Goal: Transaction & Acquisition: Subscribe to service/newsletter

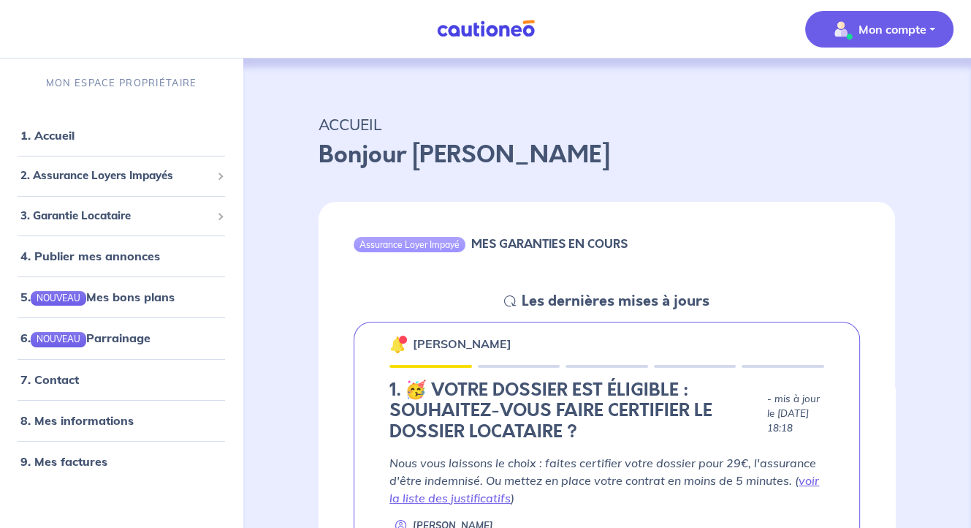
click at [871, 29] on p "Mon compte" at bounding box center [893, 29] width 68 height 18
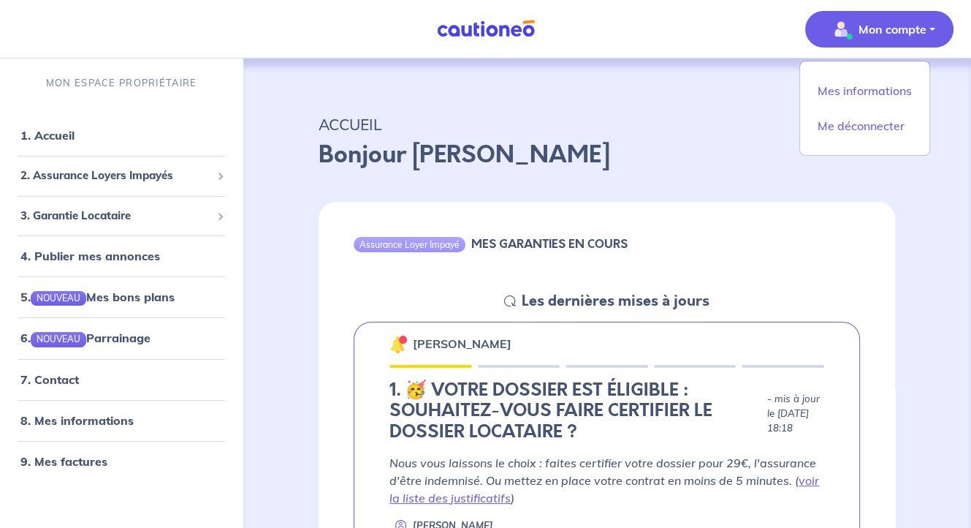
click at [656, 143] on p "Bonjour Natacha" at bounding box center [607, 154] width 577 height 35
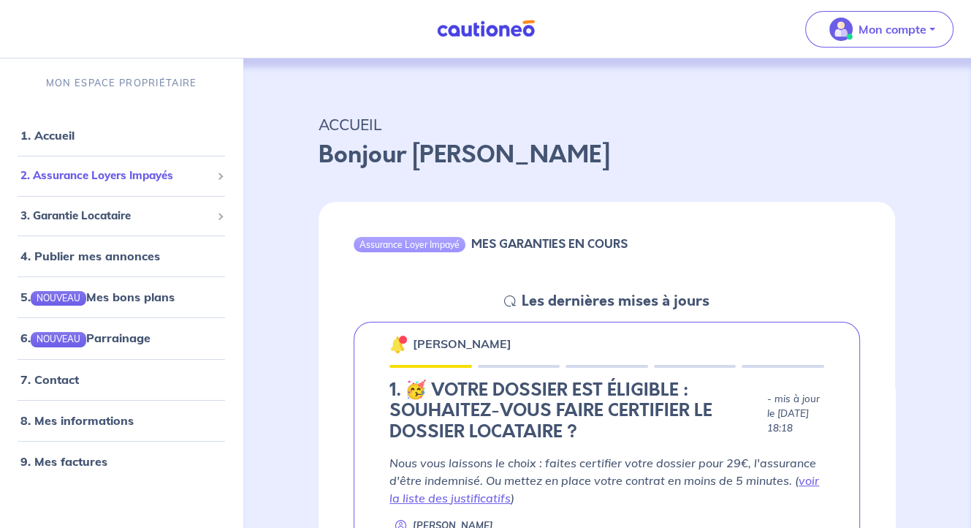
click at [90, 180] on span "2. Assurance Loyers Impayés" at bounding box center [115, 175] width 191 height 17
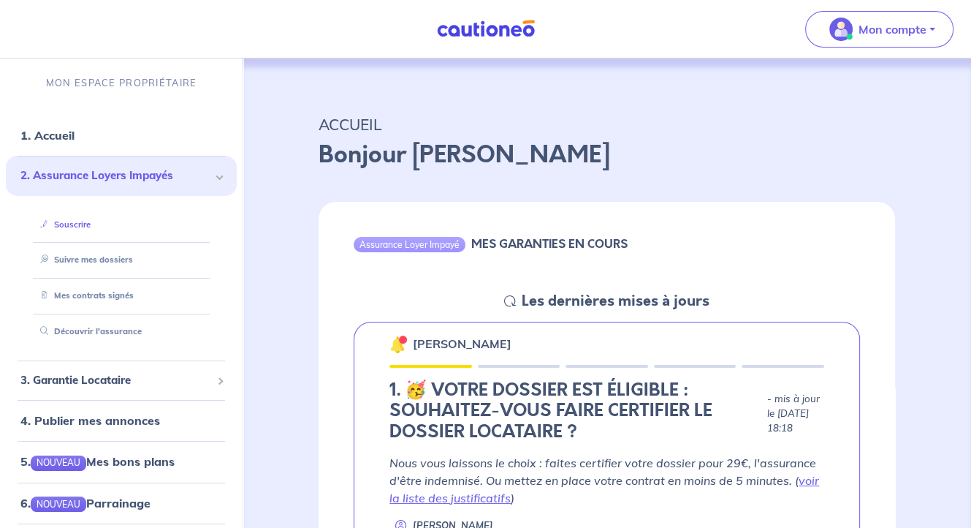
click at [82, 224] on link "Souscrire" at bounding box center [62, 224] width 56 height 10
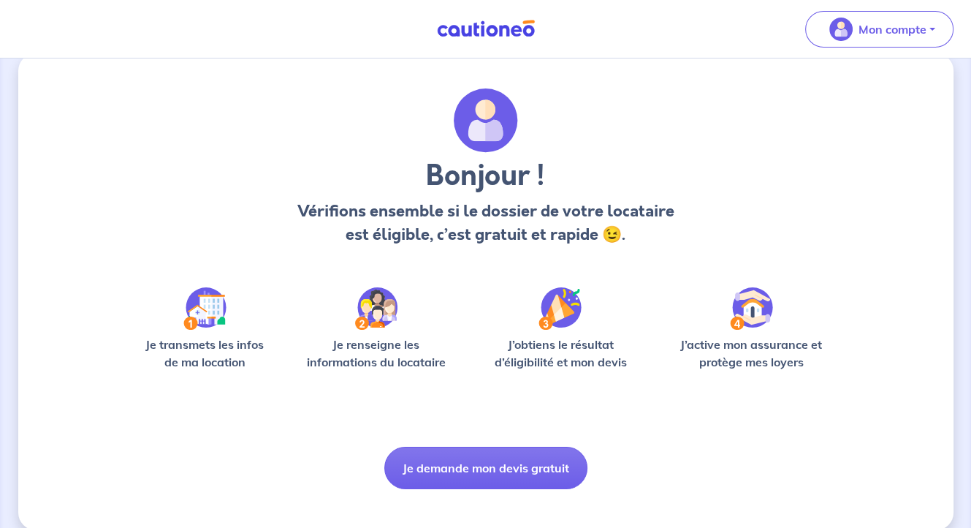
scroll to position [42, 0]
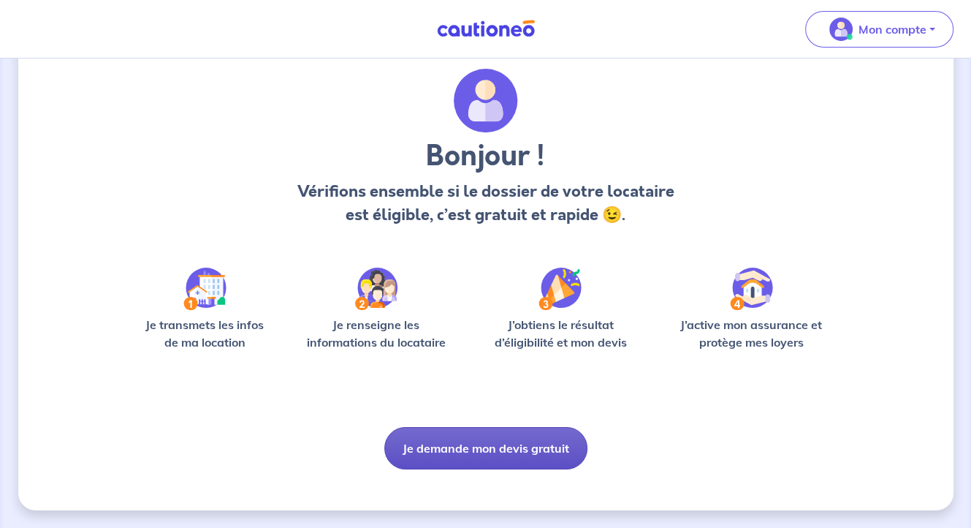
click at [502, 449] on button "Je demande mon devis gratuit" at bounding box center [485, 448] width 203 height 42
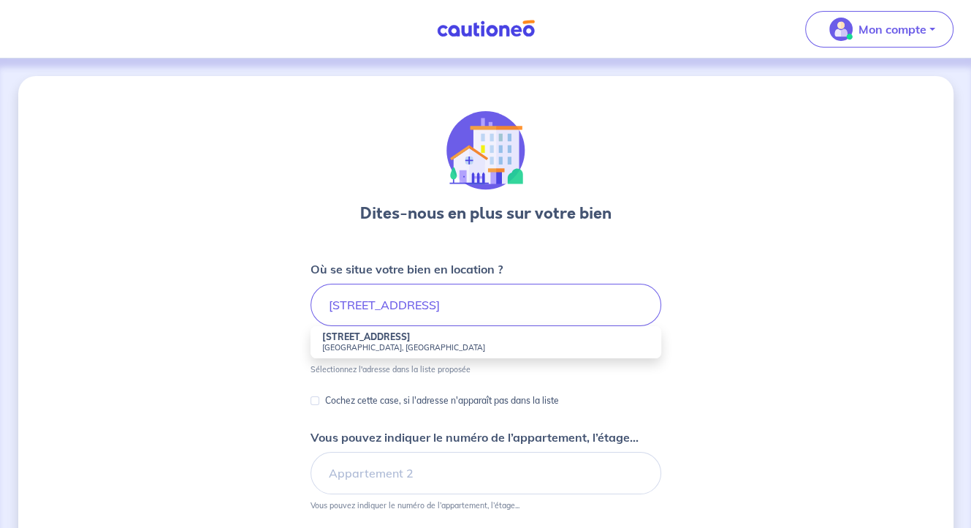
click at [374, 342] on small "[GEOGRAPHIC_DATA], [GEOGRAPHIC_DATA]" at bounding box center [485, 347] width 327 height 10
type input "[STREET_ADDRESS]"
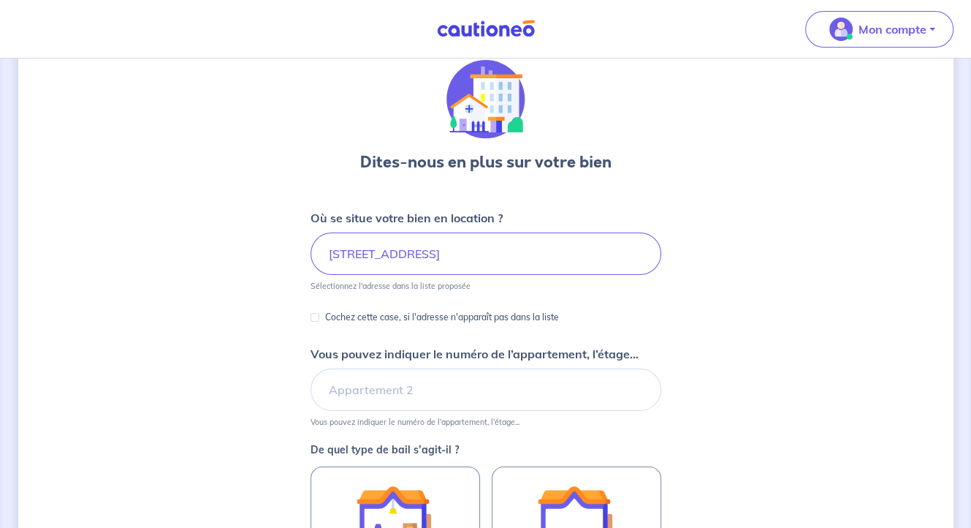
scroll to position [146, 0]
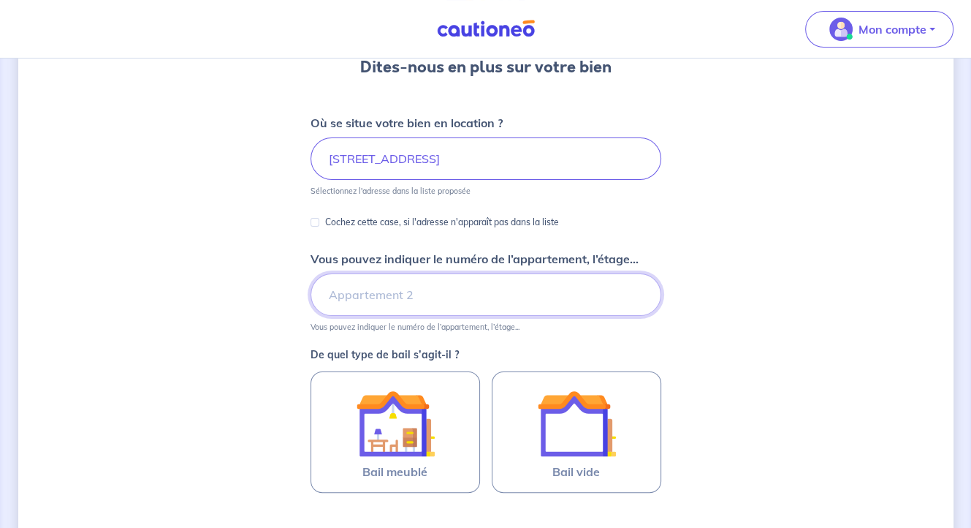
click at [398, 296] on input "Vous pouvez indiquer le numéro de l’appartement, l’étage..." at bounding box center [486, 294] width 351 height 42
click at [425, 293] on input "Appartement 3, 2eme étage" at bounding box center [486, 294] width 351 height 42
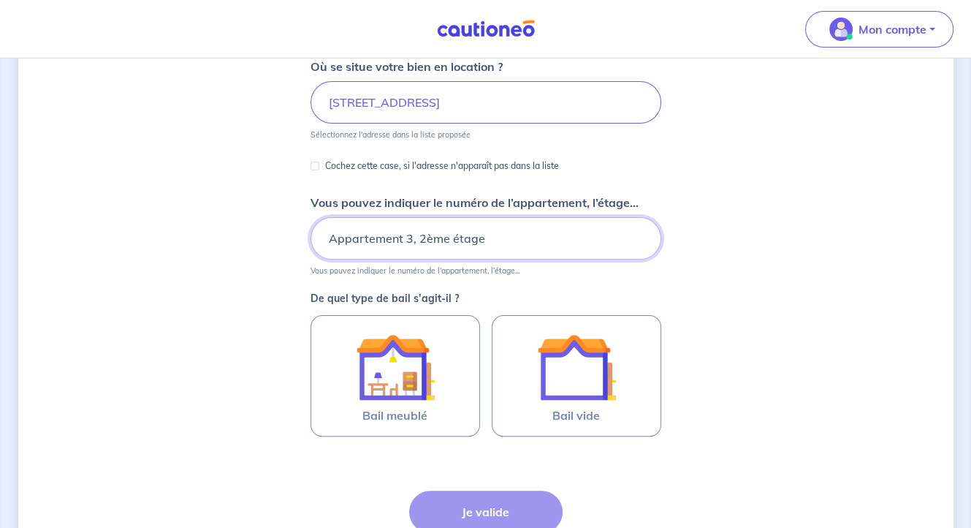
scroll to position [292, 0]
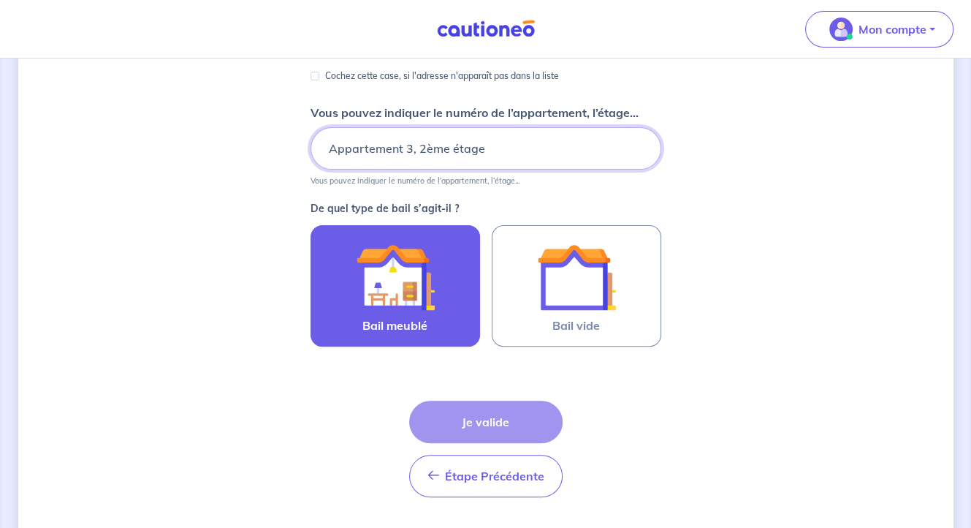
type input "Appartement 3, 2ème étage"
click at [428, 308] on img at bounding box center [395, 277] width 79 height 79
click at [0, 0] on input "Bail meublé" at bounding box center [0, 0] width 0 height 0
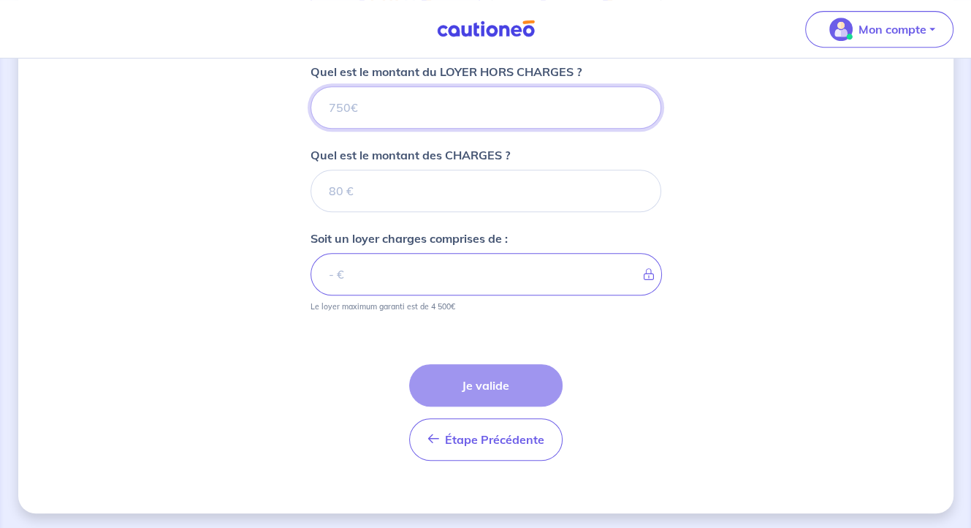
scroll to position [596, 0]
click at [400, 112] on input "Quel est le montant du LOYER HORS CHARGES ?" at bounding box center [486, 107] width 351 height 42
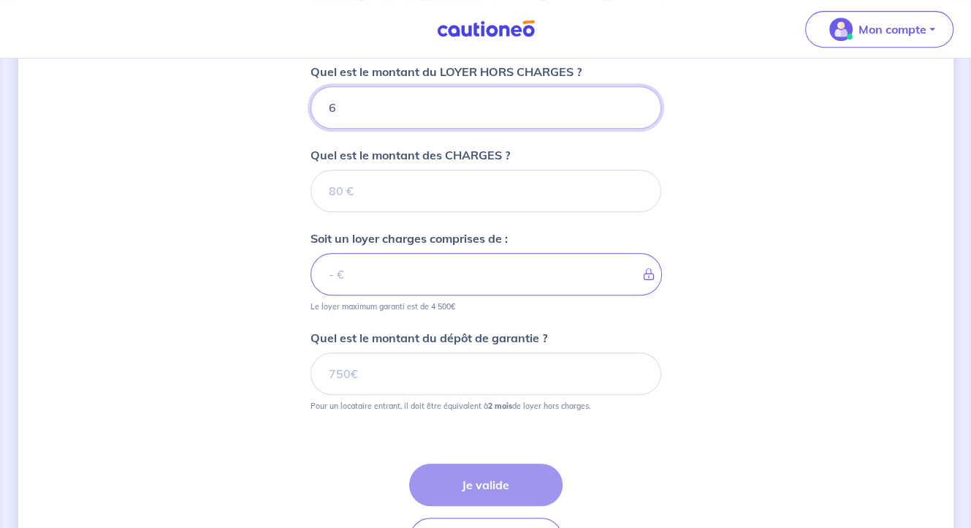
type input "65"
type input "650"
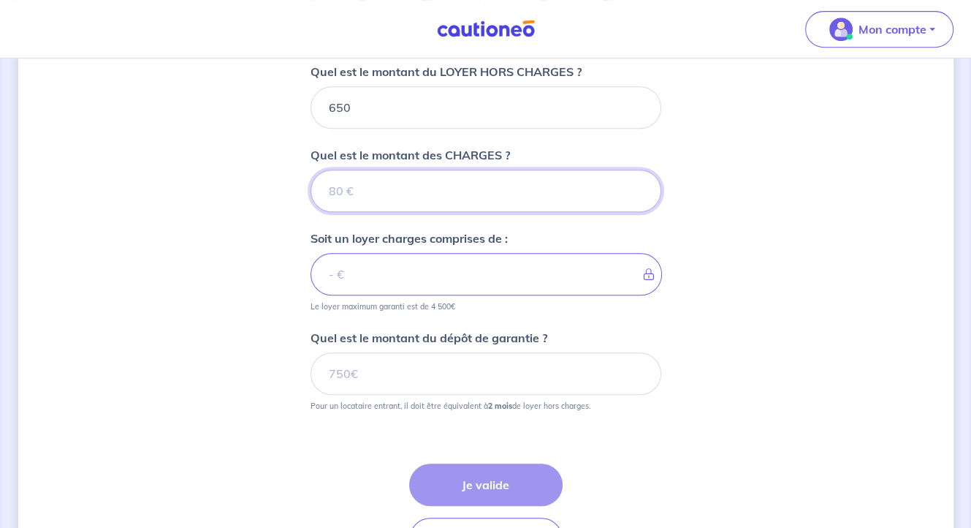
click at [362, 192] on input "Quel est le montant des CHARGES ?" at bounding box center [486, 191] width 351 height 42
type input "40"
type input "690"
type input "40"
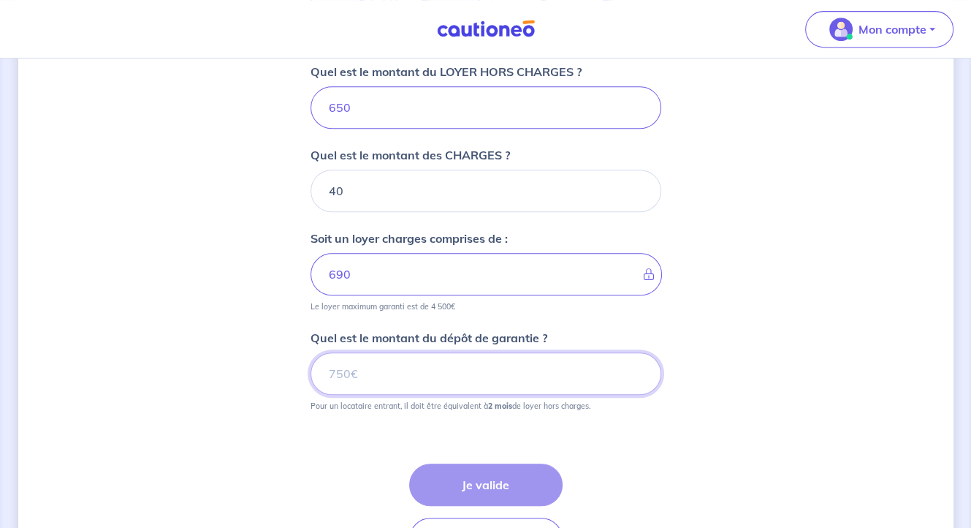
click at [375, 372] on input "Quel est le montant du dépôt de garantie ?" at bounding box center [486, 373] width 351 height 42
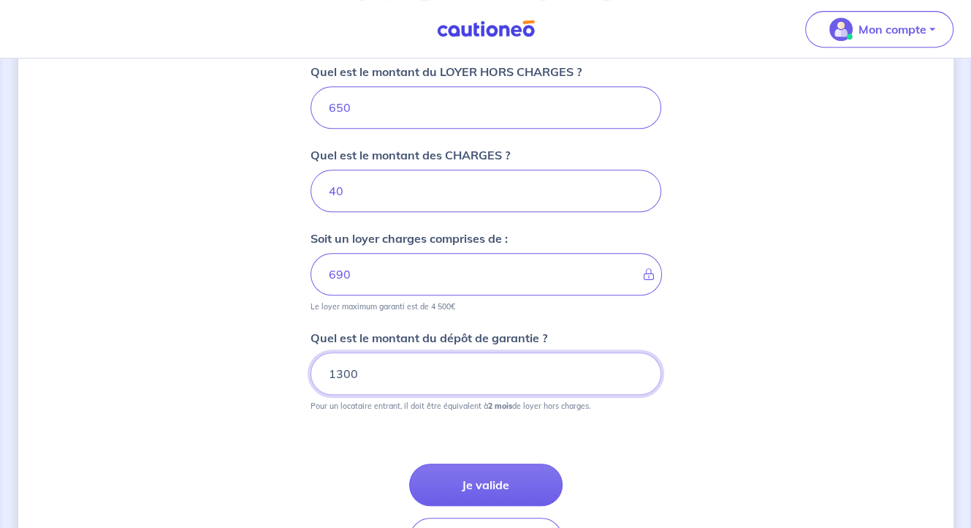
type input "1300"
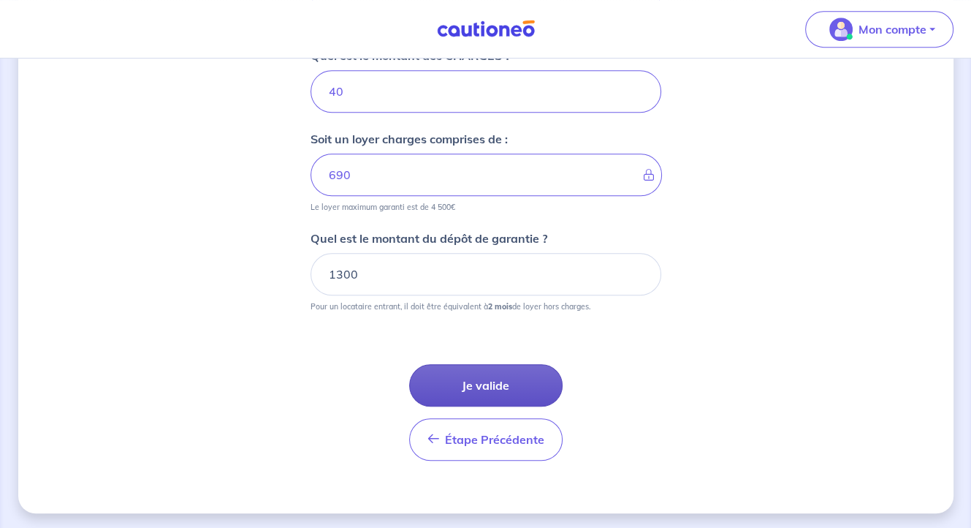
click at [481, 379] on button "Je valide" at bounding box center [485, 385] width 153 height 42
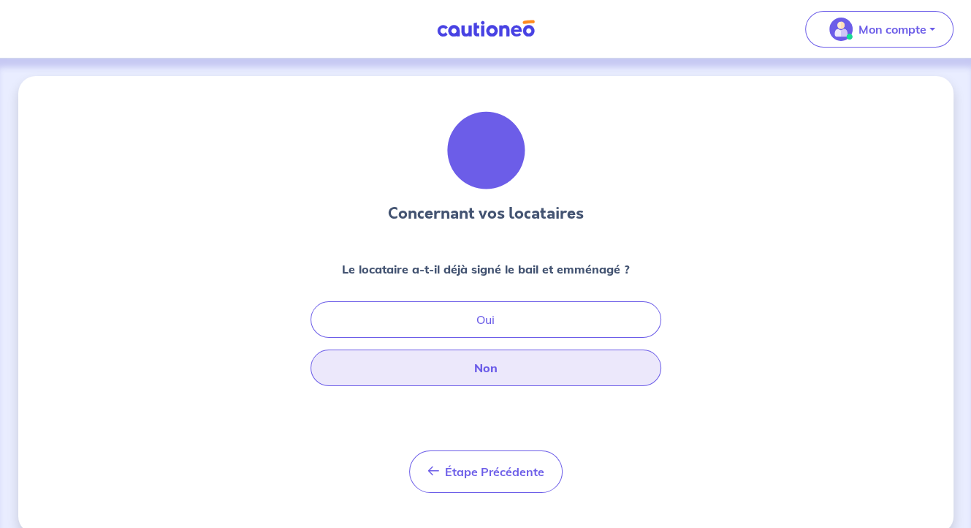
click at [478, 370] on button "Non" at bounding box center [486, 367] width 351 height 37
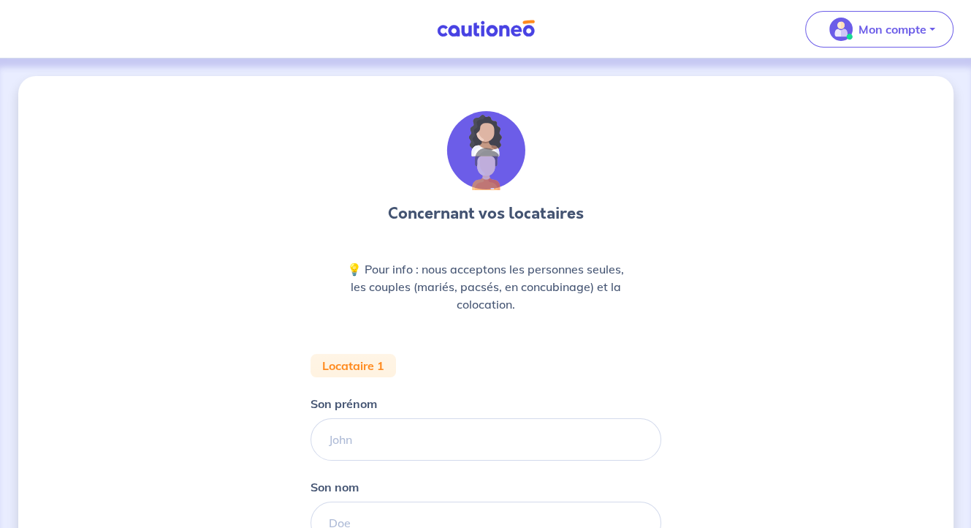
scroll to position [146, 0]
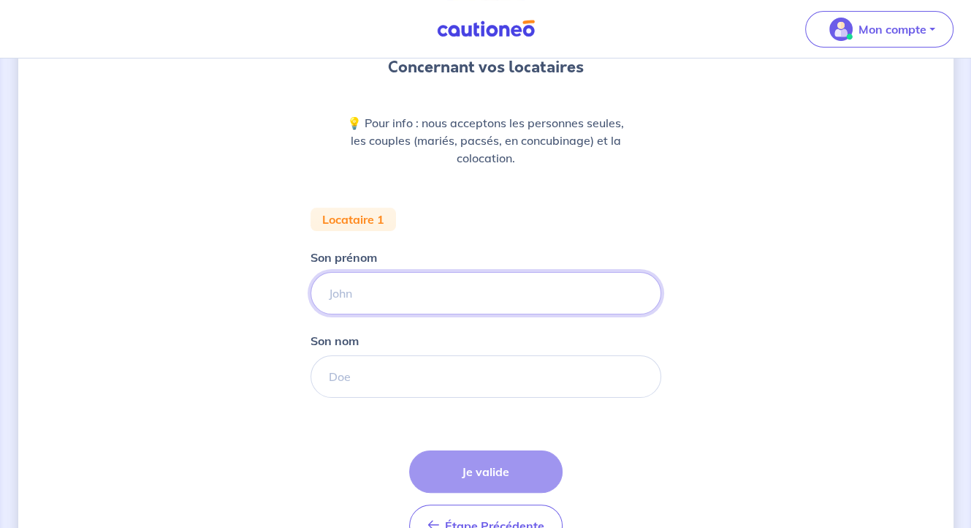
click at [353, 294] on input "Son prénom" at bounding box center [486, 293] width 351 height 42
type input "[PERSON_NAME]"
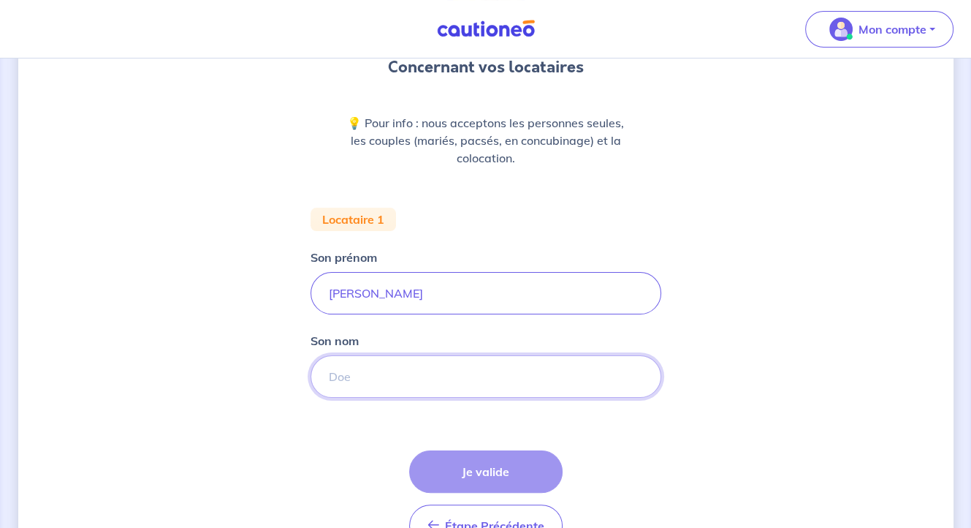
click at [345, 377] on input "Son nom" at bounding box center [486, 376] width 351 height 42
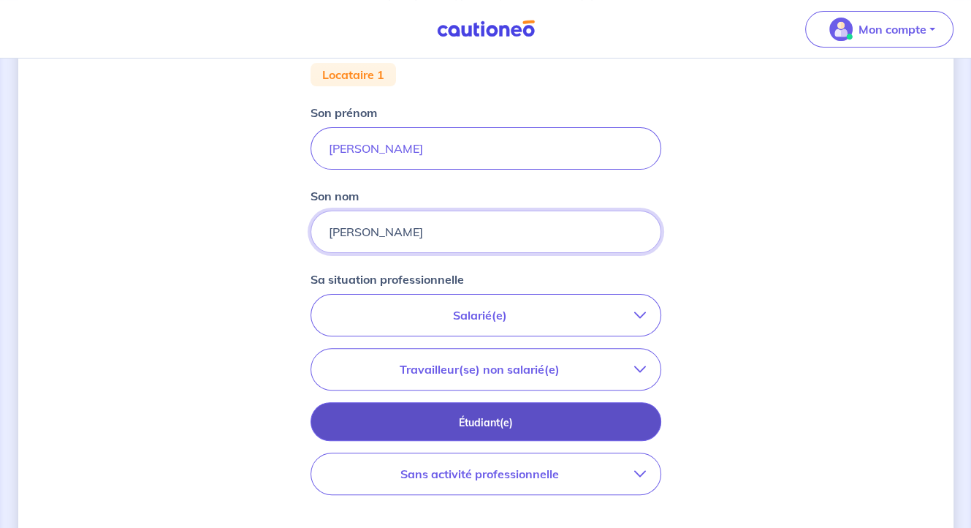
scroll to position [292, 0]
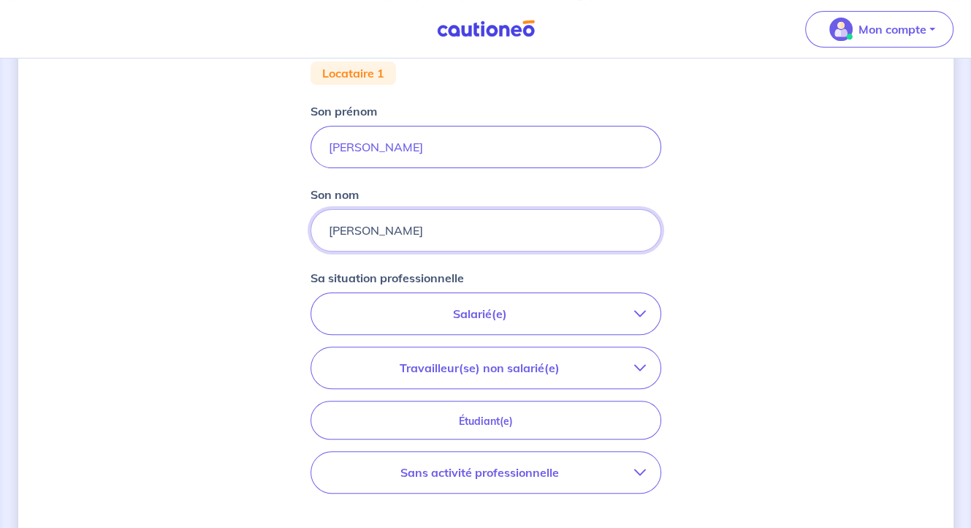
type input "[PERSON_NAME]"
click at [488, 313] on p "Salarié(e)" at bounding box center [480, 314] width 308 height 18
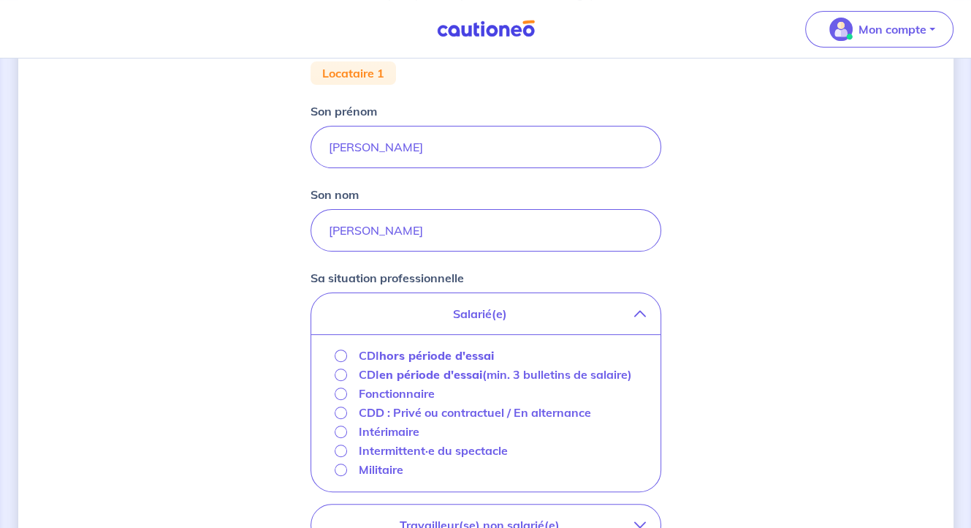
click at [472, 357] on strong "hors période d'essai" at bounding box center [436, 355] width 115 height 15
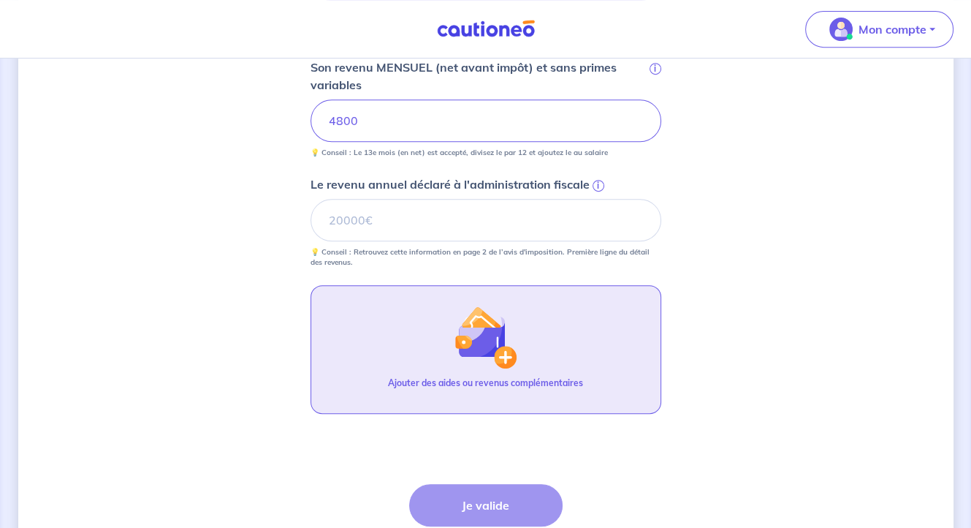
scroll to position [705, 0]
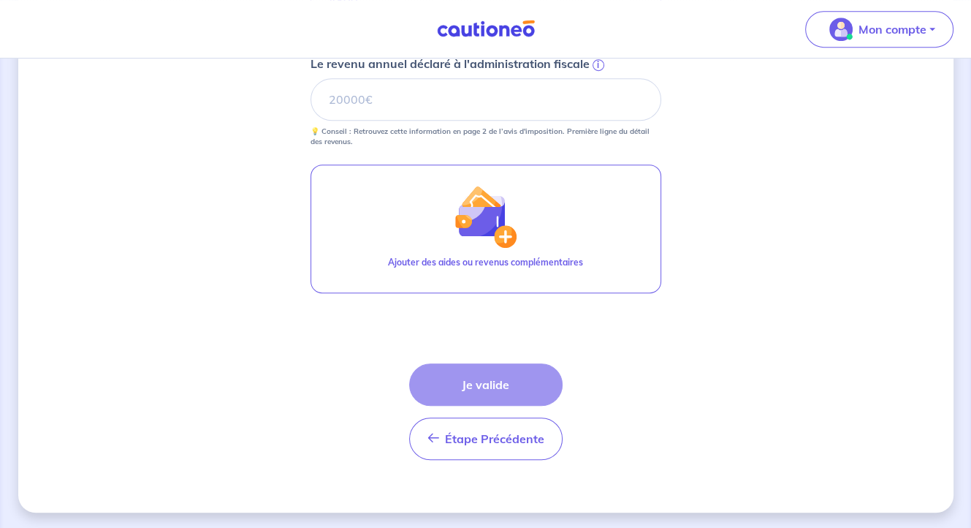
click at [482, 378] on div "Étape Précédente Précédent Je valide Je valide" at bounding box center [485, 411] width 153 height 96
click at [365, 99] on input "Le revenu annuel déclaré à l'administration fiscale i" at bounding box center [486, 99] width 351 height 42
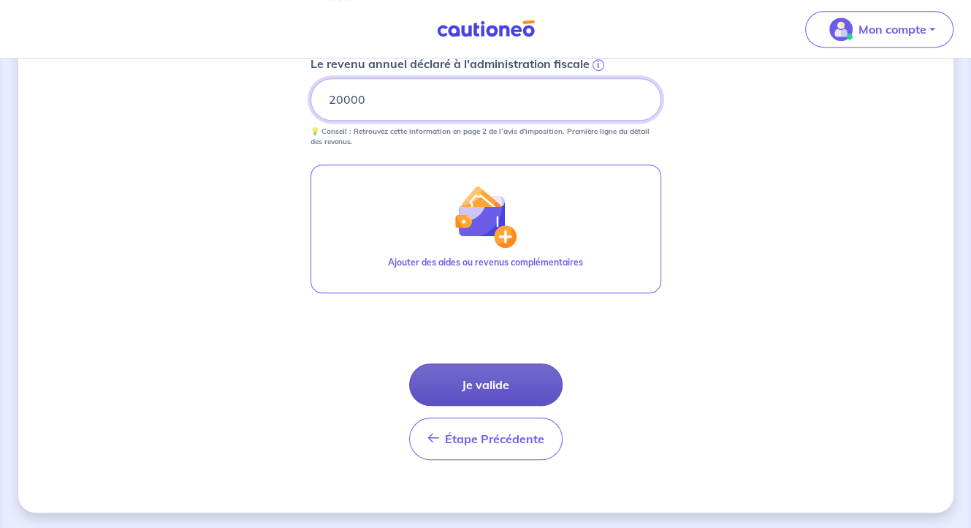
type input "20000"
click at [501, 384] on button "Je valide" at bounding box center [485, 384] width 153 height 42
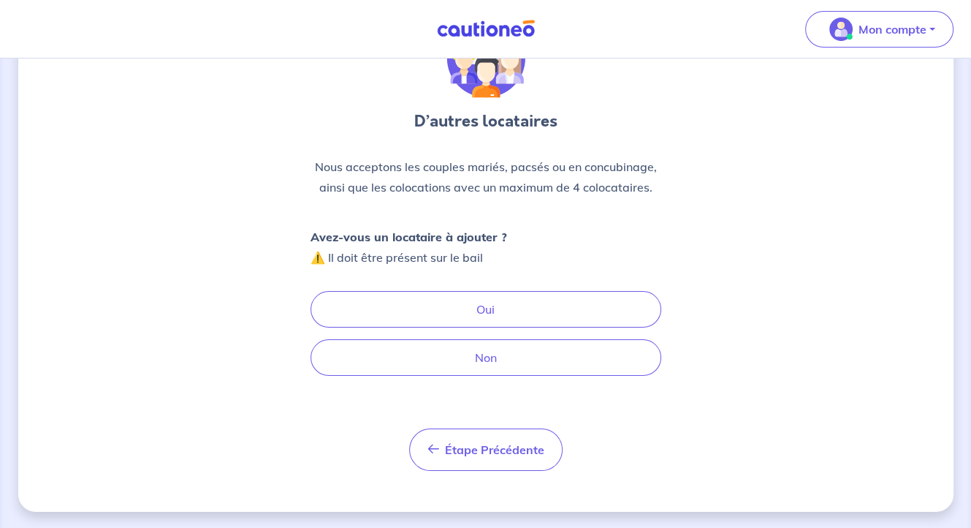
scroll to position [93, 0]
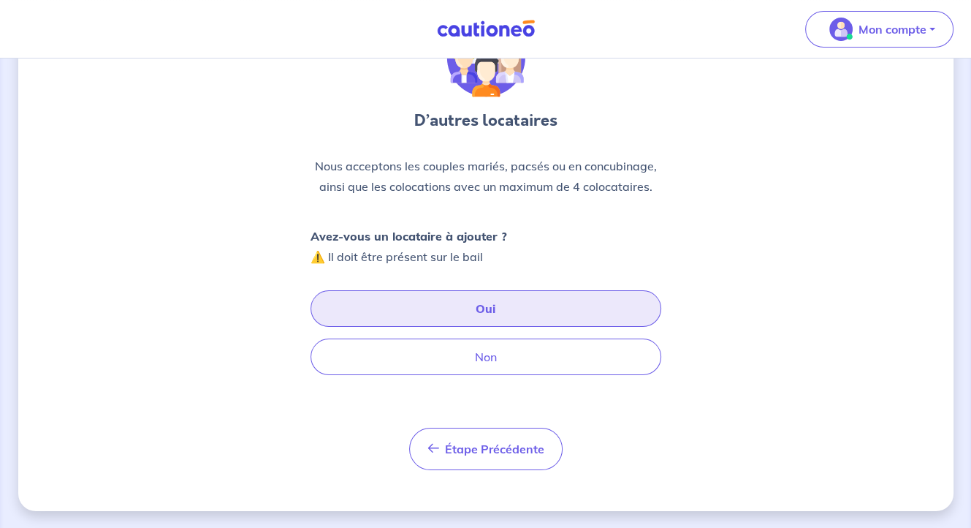
click at [488, 311] on button "Oui" at bounding box center [486, 308] width 351 height 37
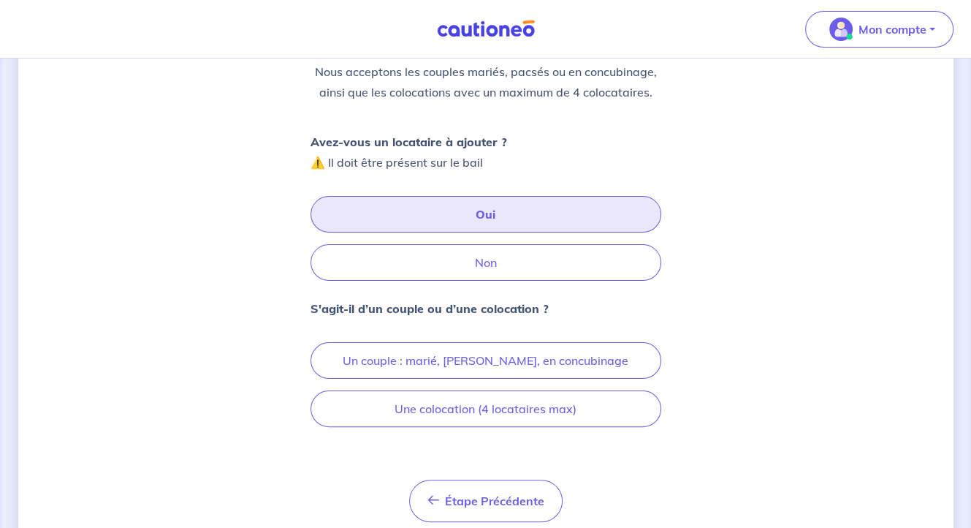
scroll to position [238, 0]
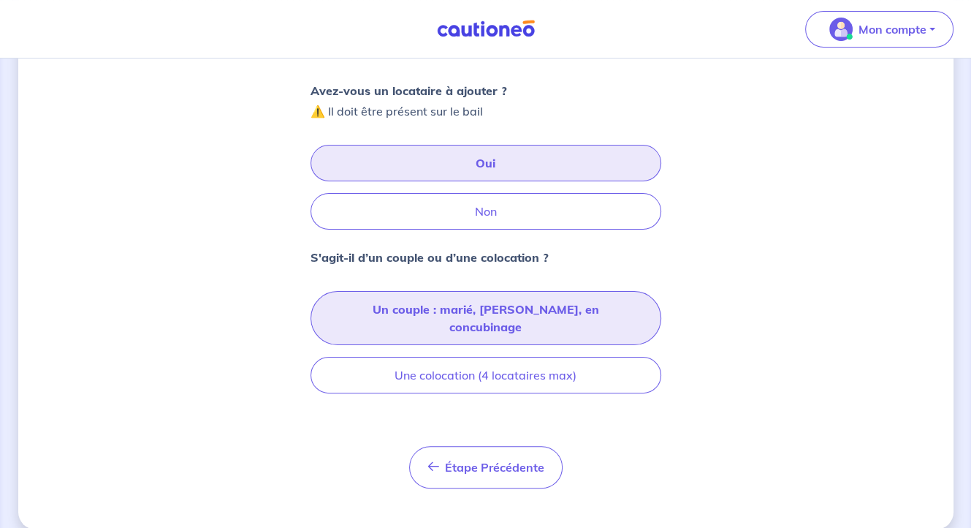
click at [520, 312] on button "Un couple : marié, [PERSON_NAME], en concubinage" at bounding box center [486, 318] width 351 height 54
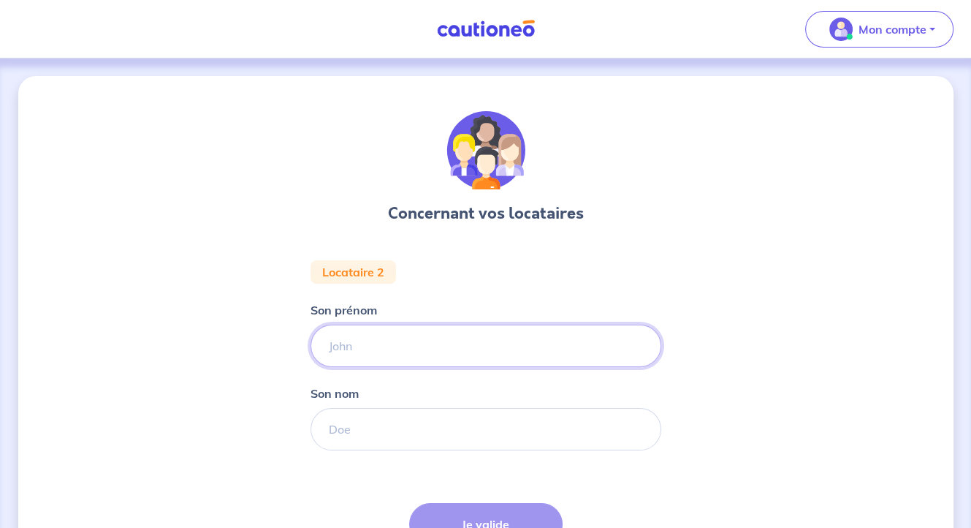
click at [458, 338] on input "Son prénom" at bounding box center [486, 346] width 351 height 42
type input "[PERSON_NAME]"
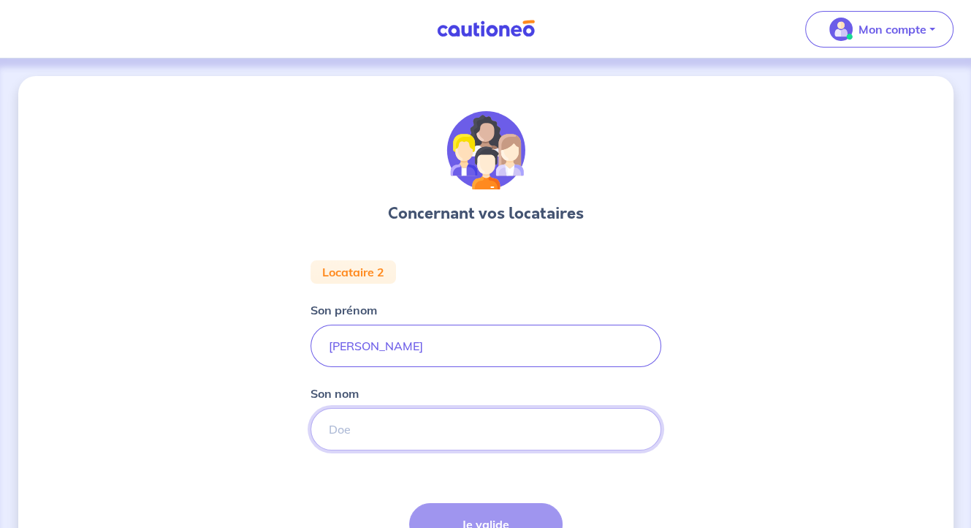
click at [409, 425] on input "Son nom" at bounding box center [486, 429] width 351 height 42
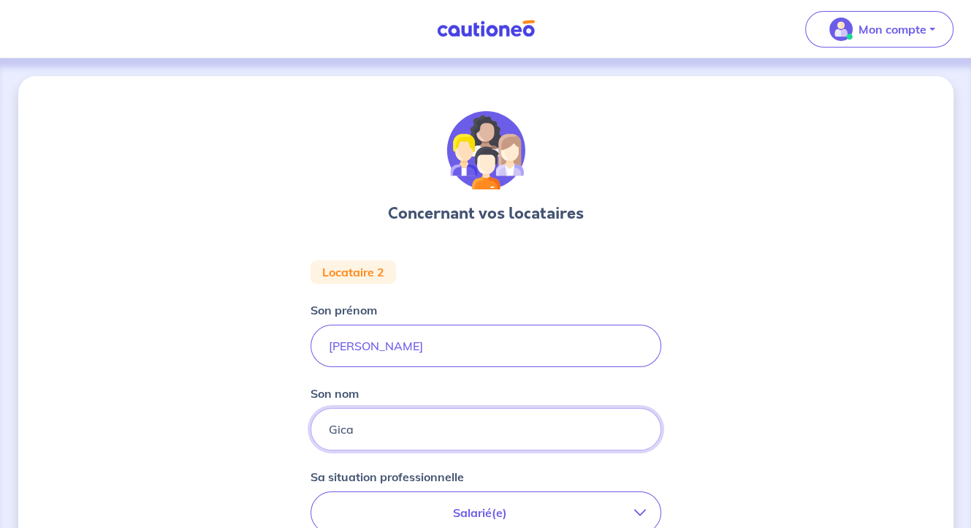
type input "Gica"
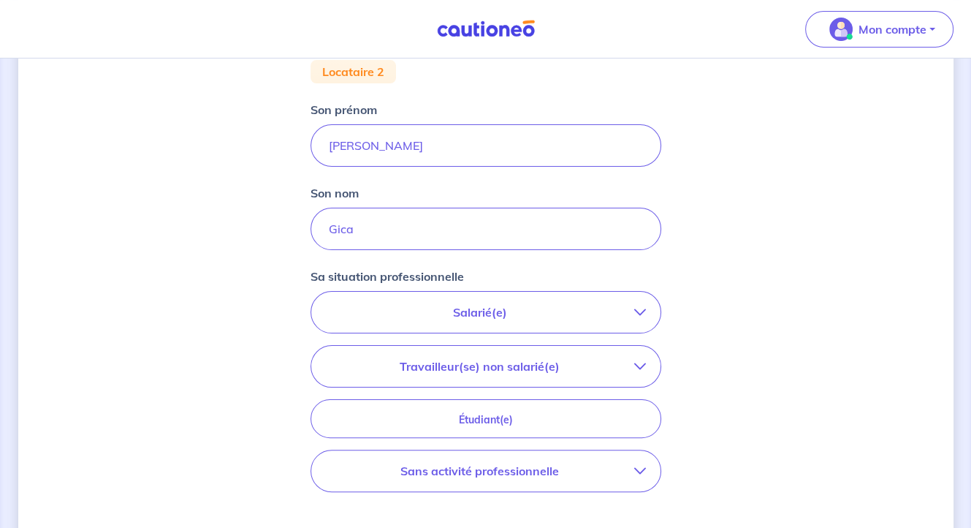
scroll to position [292, 0]
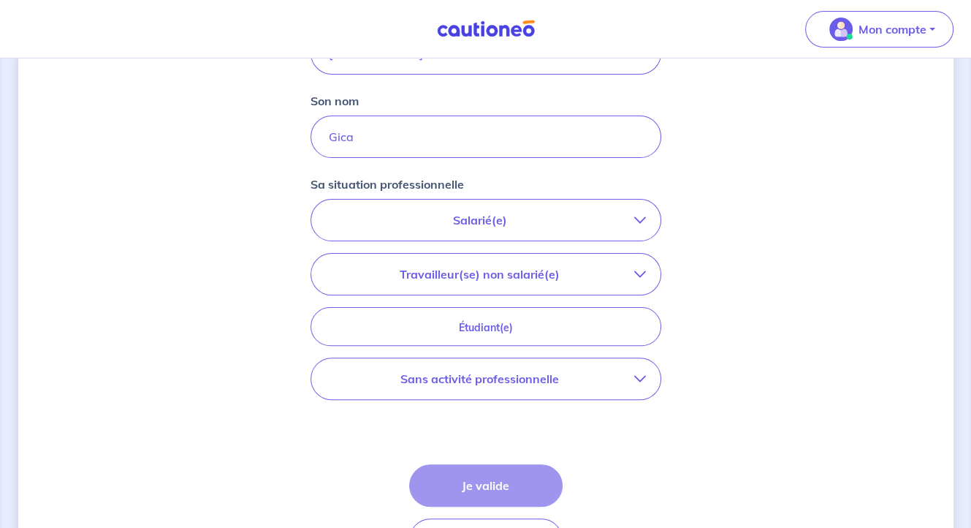
click at [488, 382] on p "Sans activité professionnelle" at bounding box center [480, 379] width 308 height 18
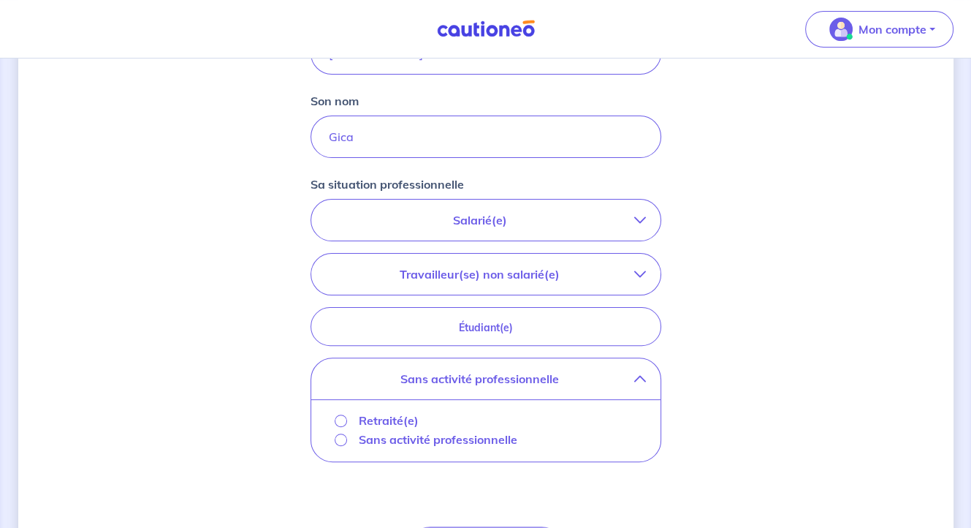
click at [459, 441] on p "Sans activité professionnelle" at bounding box center [438, 440] width 159 height 18
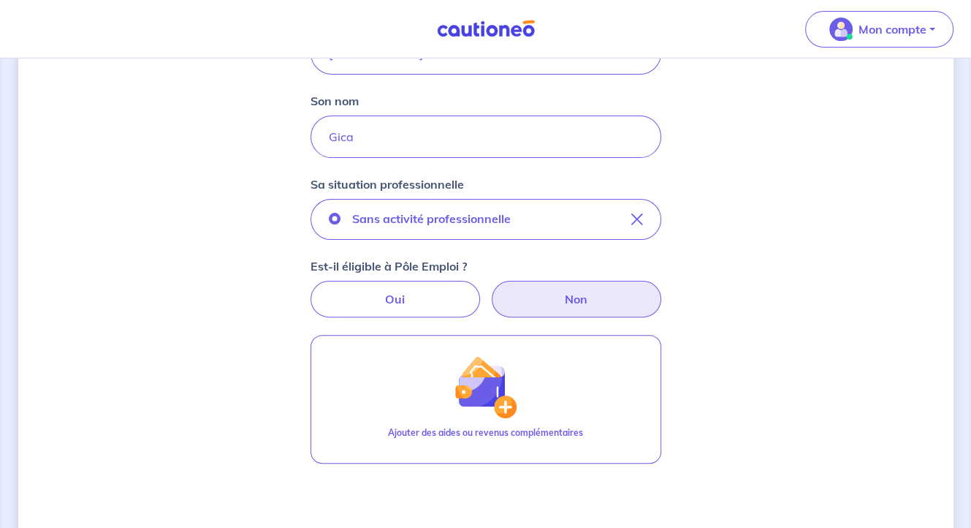
click at [593, 304] on label "Non" at bounding box center [577, 299] width 170 height 37
click at [490, 290] on input "Non" at bounding box center [486, 286] width 10 height 10
radio input "true"
click at [564, 297] on label "Non" at bounding box center [577, 299] width 170 height 37
click at [490, 290] on input "Non" at bounding box center [486, 286] width 10 height 10
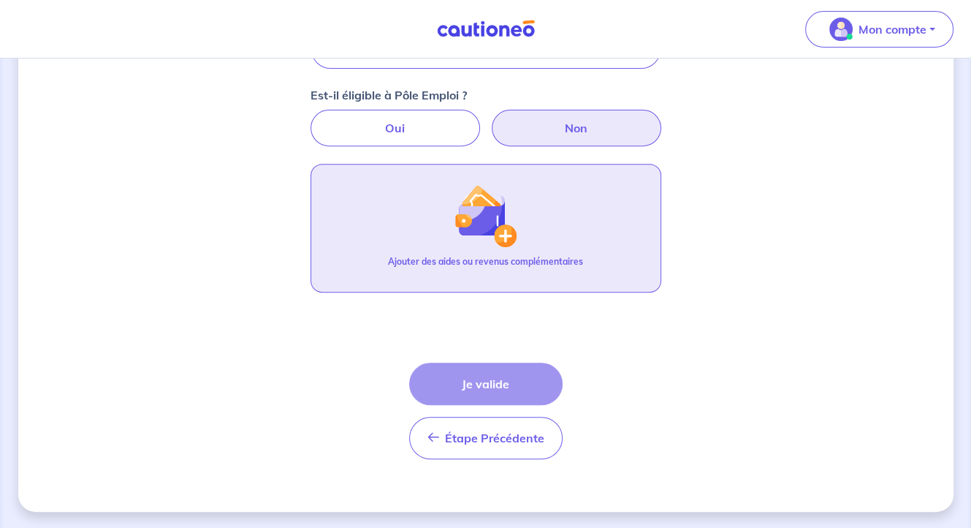
scroll to position [317, 0]
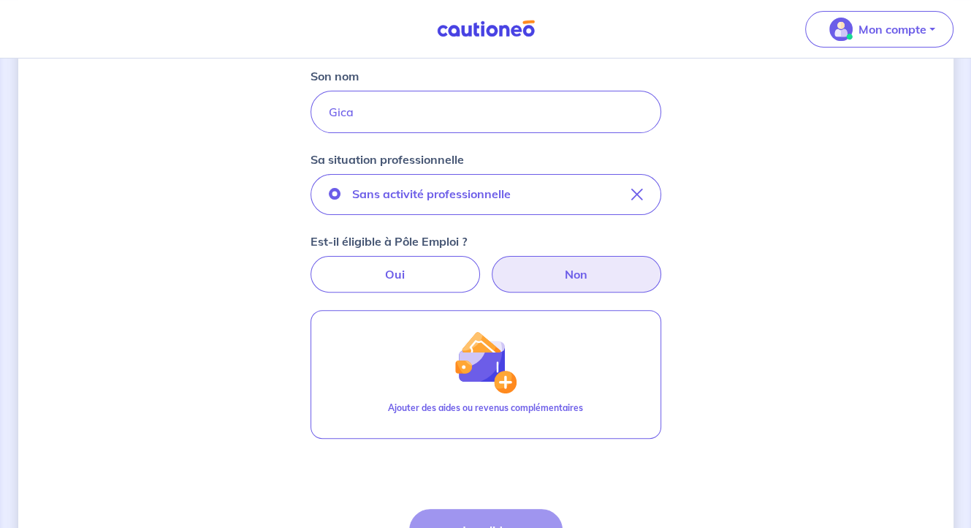
click at [553, 269] on label "Non" at bounding box center [577, 274] width 170 height 37
click at [490, 265] on input "Non" at bounding box center [486, 261] width 10 height 10
click at [370, 278] on label "Oui" at bounding box center [396, 274] width 170 height 37
click at [481, 265] on input "Oui" at bounding box center [486, 261] width 10 height 10
radio input "true"
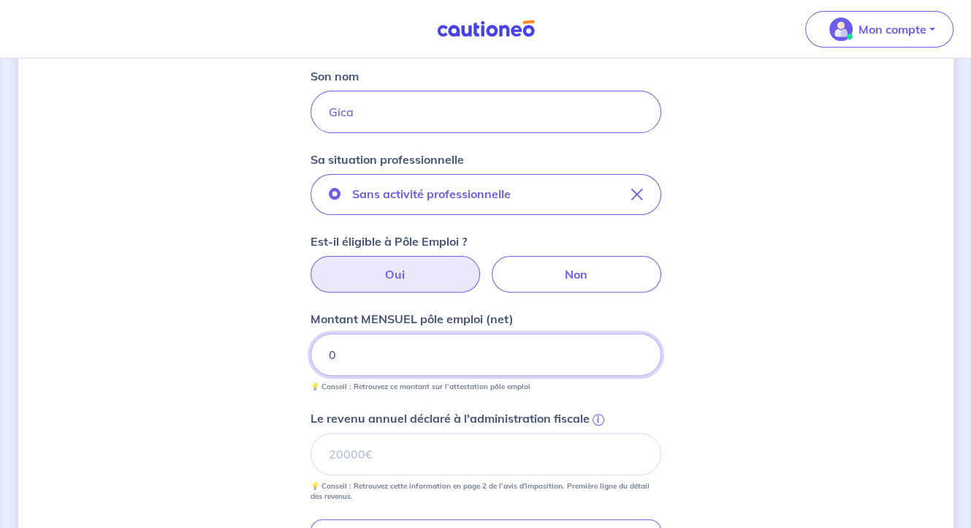
drag, startPoint x: 338, startPoint y: 352, endPoint x: 327, endPoint y: 352, distance: 11.0
click at [327, 352] on input "0" at bounding box center [486, 354] width 351 height 42
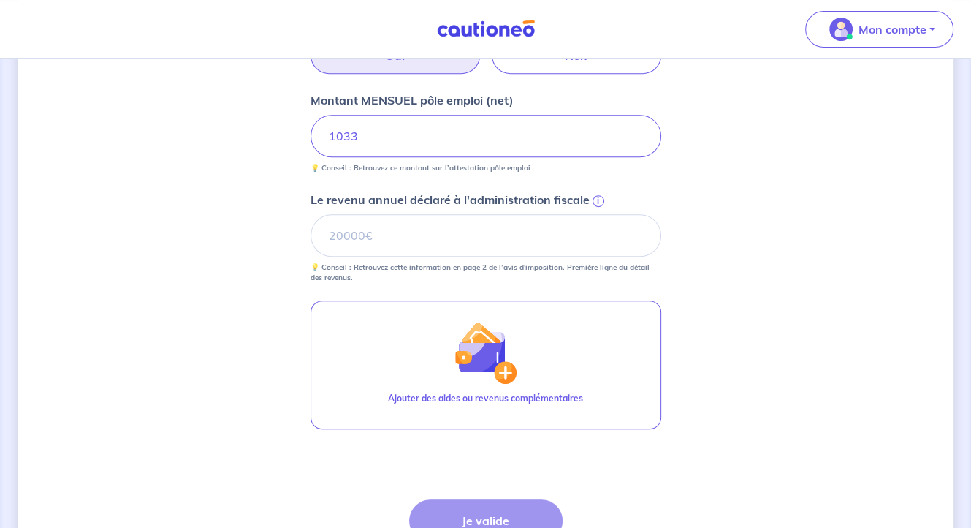
scroll to position [536, 0]
click at [405, 243] on input "Le revenu annuel déclaré à l'administration fiscale i" at bounding box center [486, 234] width 351 height 42
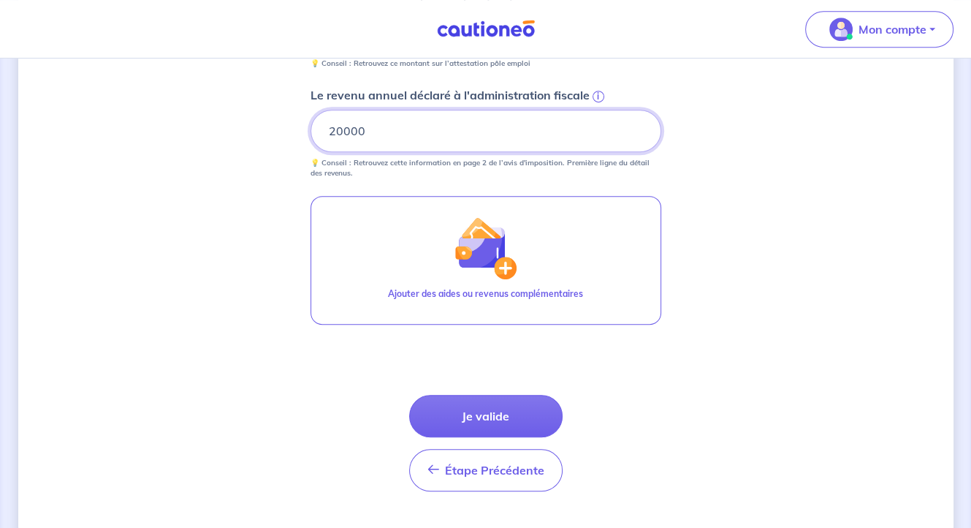
scroll to position [672, 0]
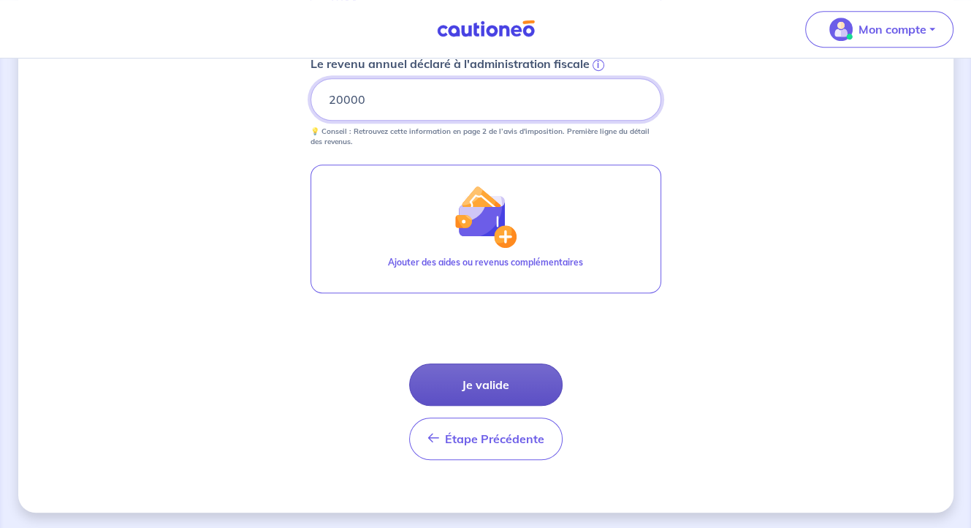
type input "20000"
click at [485, 381] on button "Je valide" at bounding box center [485, 384] width 153 height 42
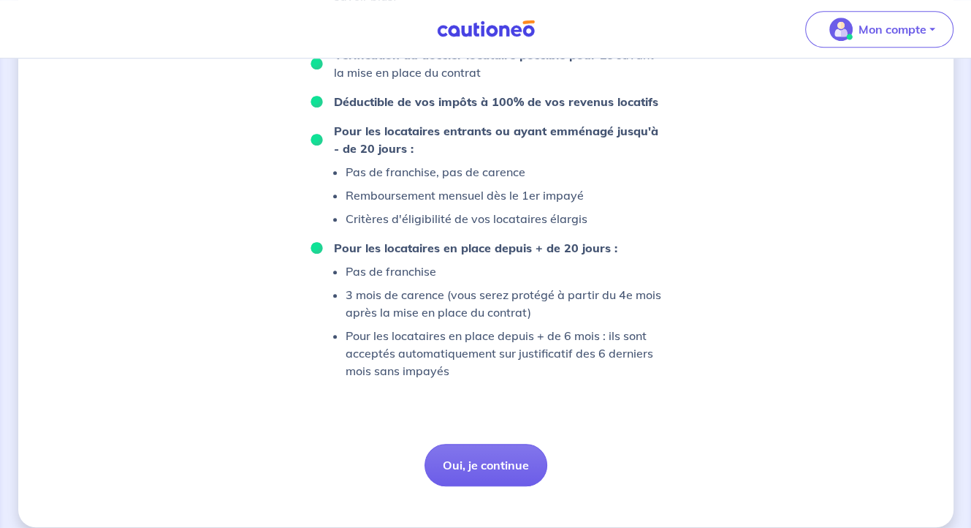
scroll to position [1002, 0]
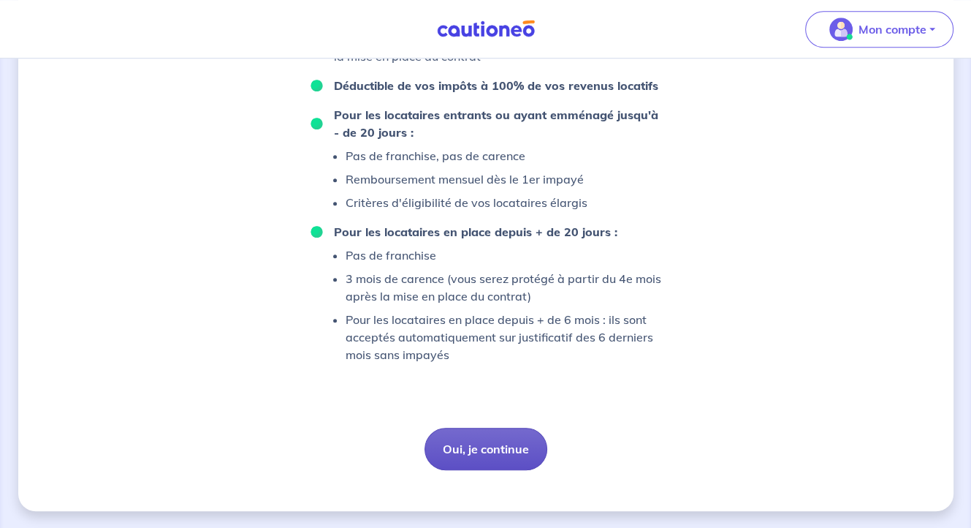
click at [517, 467] on button "Oui, je continue" at bounding box center [486, 449] width 123 height 42
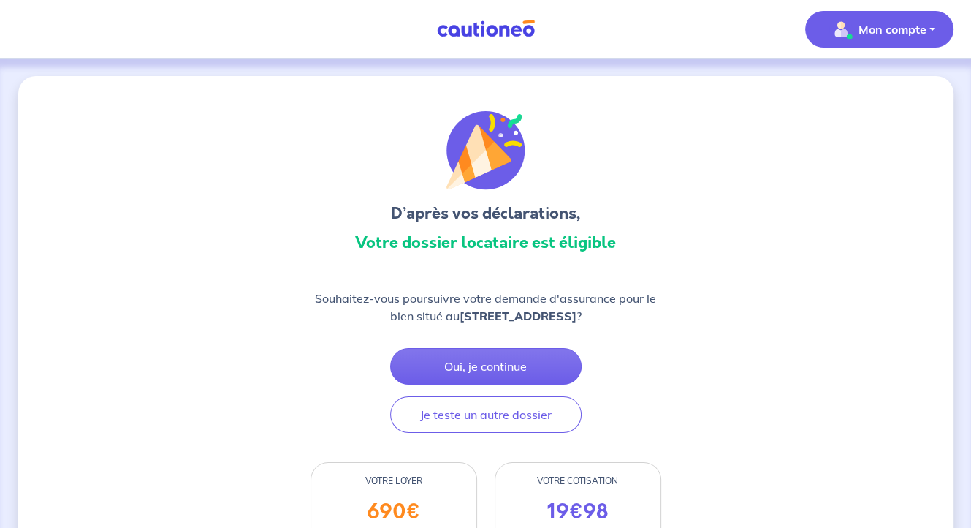
click at [873, 31] on p "Mon compte" at bounding box center [893, 29] width 68 height 18
click at [854, 87] on link "Mes informations" at bounding box center [865, 90] width 118 height 23
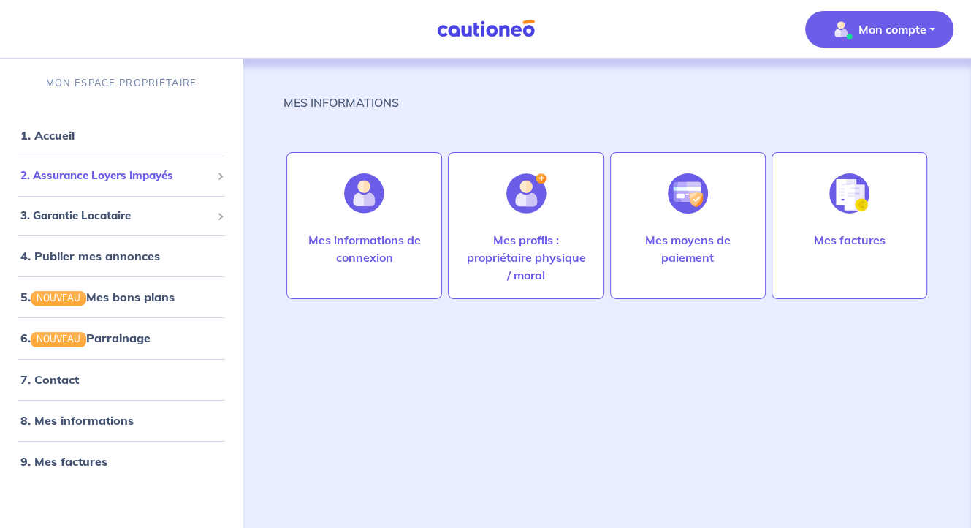
click at [123, 180] on span "2. Assurance Loyers Impayés" at bounding box center [115, 175] width 191 height 17
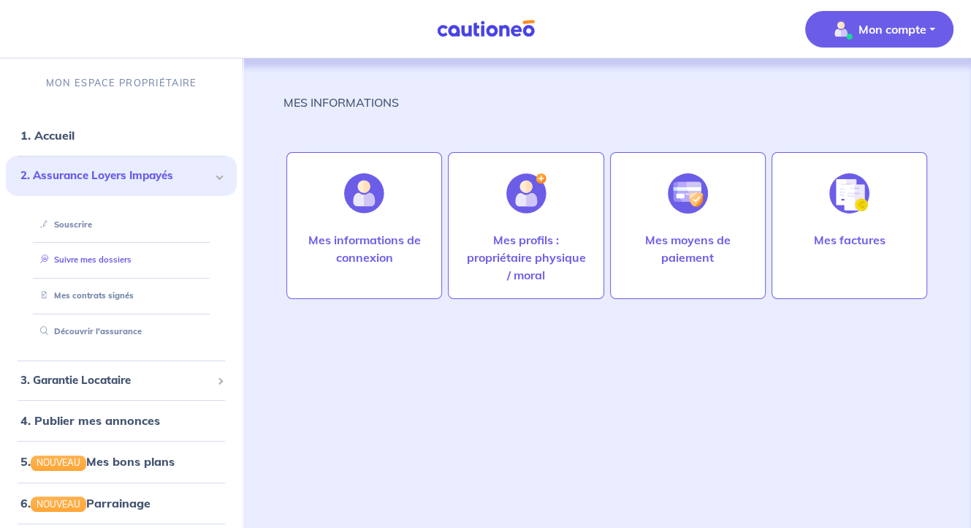
click at [96, 260] on link "Suivre mes dossiers" at bounding box center [82, 259] width 97 height 10
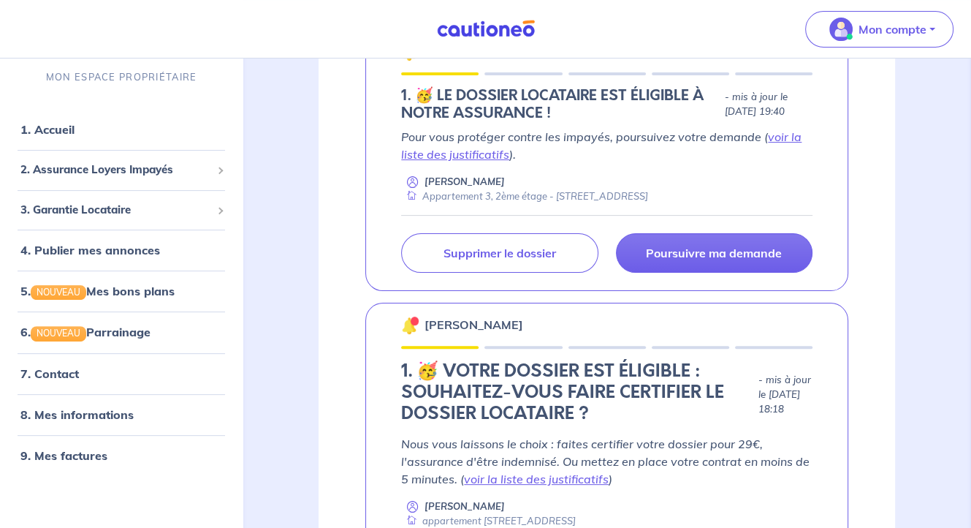
scroll to position [219, 0]
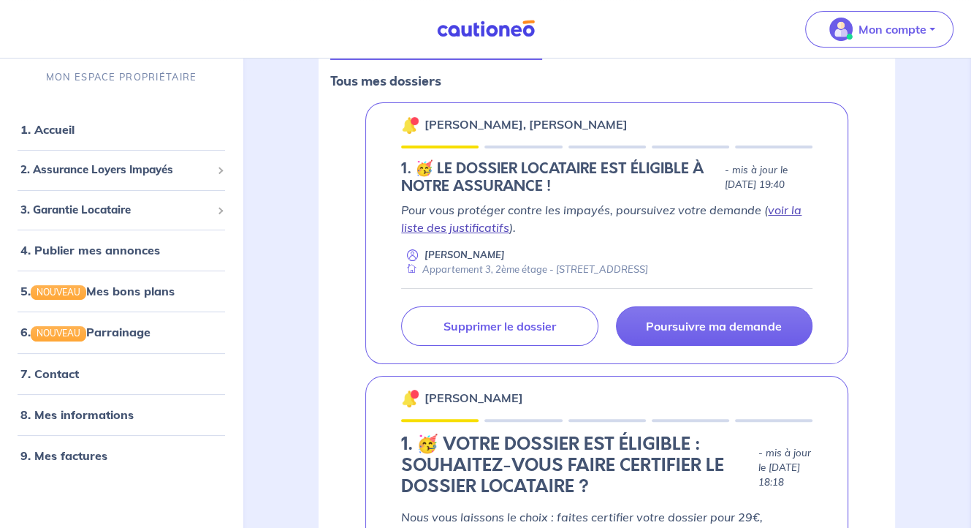
click at [782, 210] on link "voir la liste des justificatifs" at bounding box center [601, 218] width 401 height 32
